Goal: Information Seeking & Learning: Find specific fact

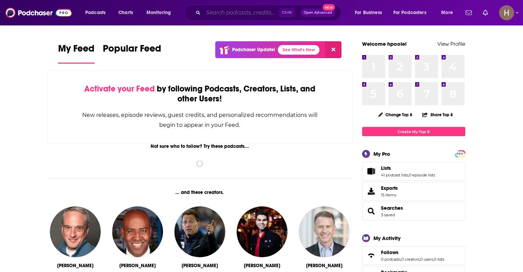
click at [230, 14] on input "Search podcasts, credits, & more..." at bounding box center [241, 12] width 76 height 11
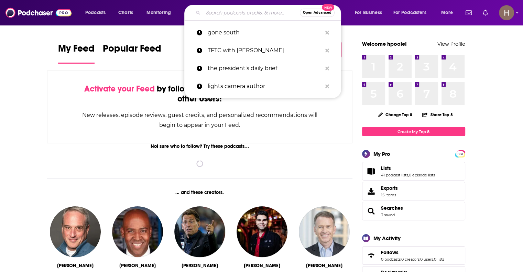
paste input "[PERSON_NAME] is Obsessed"
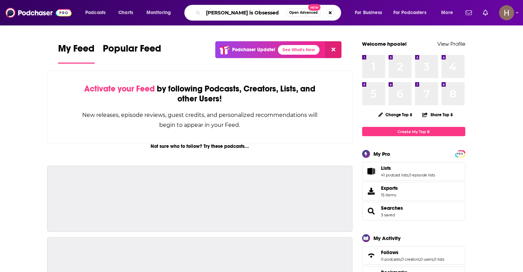
type input "[PERSON_NAME] is Obsessed"
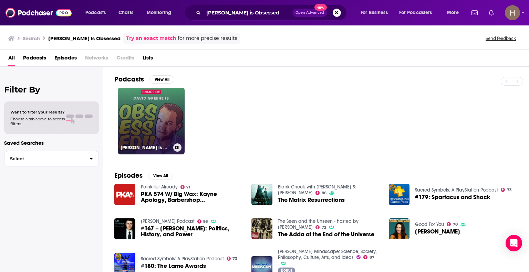
click at [136, 117] on link "[PERSON_NAME] is Obsessed" at bounding box center [151, 121] width 67 height 67
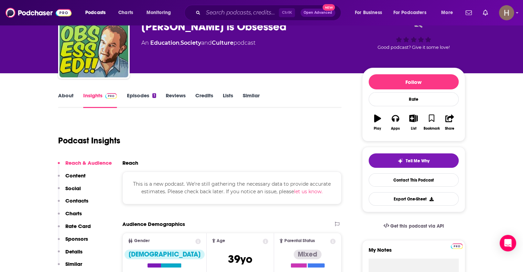
scroll to position [69, 0]
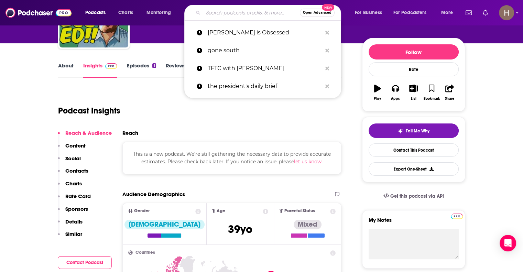
click at [233, 11] on input "Search podcasts, credits, & more..." at bounding box center [251, 12] width 97 height 11
paste input "Judge [PERSON_NAME]"
type input "Judge [PERSON_NAME]"
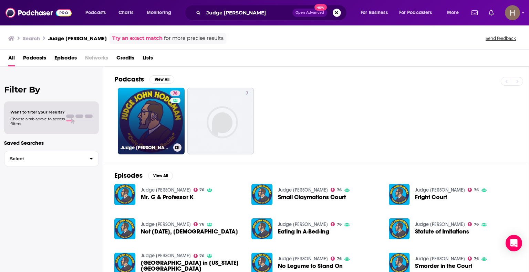
click at [142, 135] on link "76 Judge [PERSON_NAME]" at bounding box center [151, 121] width 67 height 67
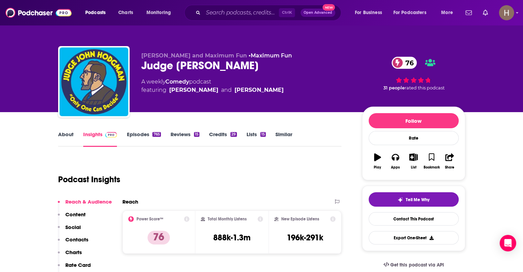
click at [221, 3] on div "Podcasts Charts Monitoring Ctrl K Open Advanced New For Business For Podcasters…" at bounding box center [261, 12] width 523 height 25
click at [225, 11] on input "Search podcasts, credits, & more..." at bounding box center [241, 12] width 76 height 11
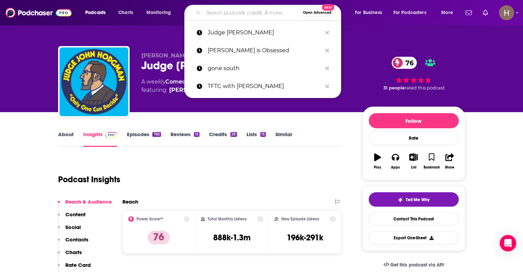
paste input "Tiger Belly"
type input "Tiger Belly"
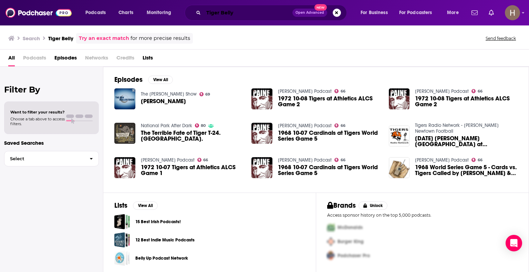
click at [220, 12] on input "Tiger Belly" at bounding box center [247, 12] width 89 height 11
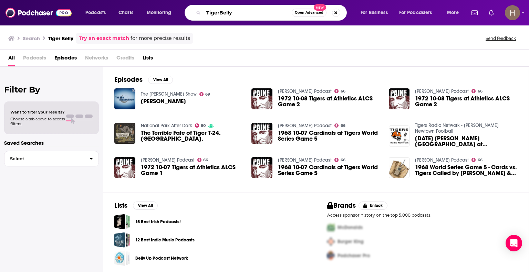
type input "TigerBelly"
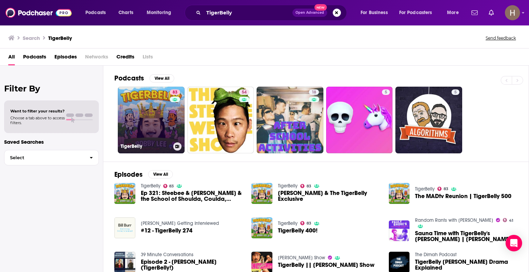
click at [163, 129] on link "83 TigerBelly" at bounding box center [151, 120] width 67 height 67
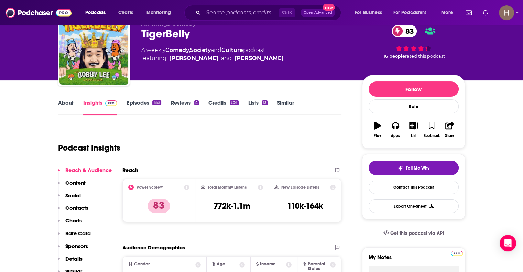
scroll to position [138, 0]
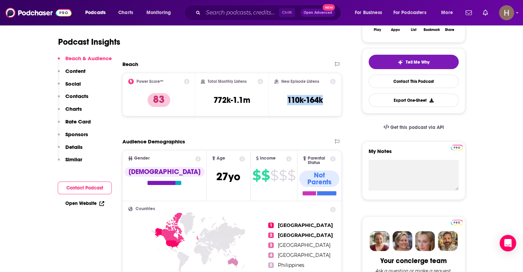
drag, startPoint x: 297, startPoint y: 99, endPoint x: 286, endPoint y: 99, distance: 10.3
click at [286, 99] on div "New Episode Listens 110k-164k" at bounding box center [305, 94] width 73 height 43
copy h3 "110k-164k"
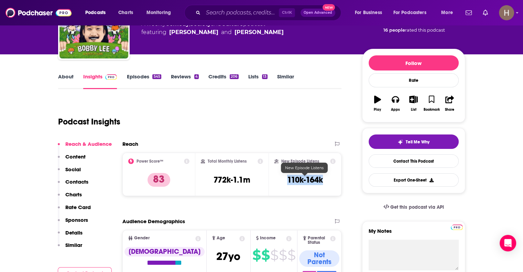
scroll to position [0, 0]
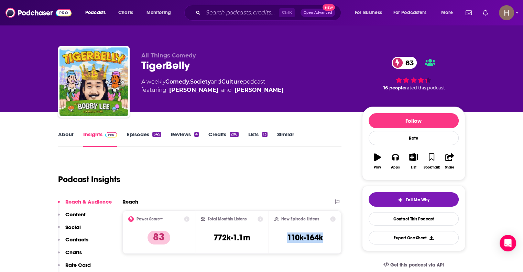
click at [66, 132] on link "About" at bounding box center [65, 139] width 15 height 16
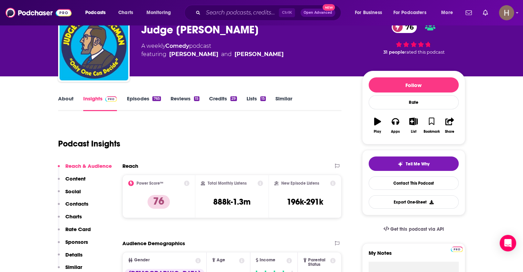
scroll to position [34, 0]
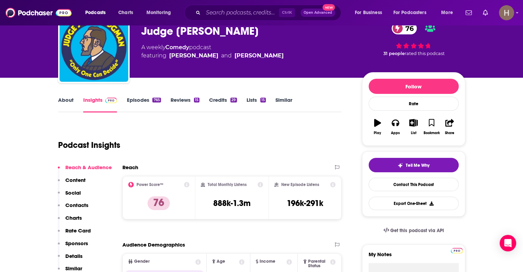
click at [68, 99] on link "About" at bounding box center [65, 105] width 15 height 16
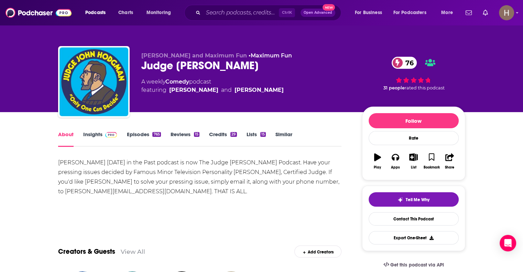
click at [103, 135] on span at bounding box center [110, 134] width 15 height 7
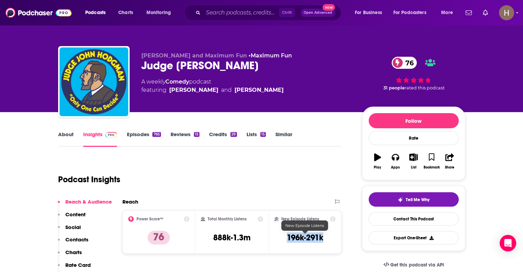
drag, startPoint x: 328, startPoint y: 238, endPoint x: 286, endPoint y: 240, distance: 42.0
click at [286, 240] on div "New Episode Listens 196k-291k" at bounding box center [306, 232] width 62 height 32
copy h3 "196k-291k"
